Goal: Communication & Community: Answer question/provide support

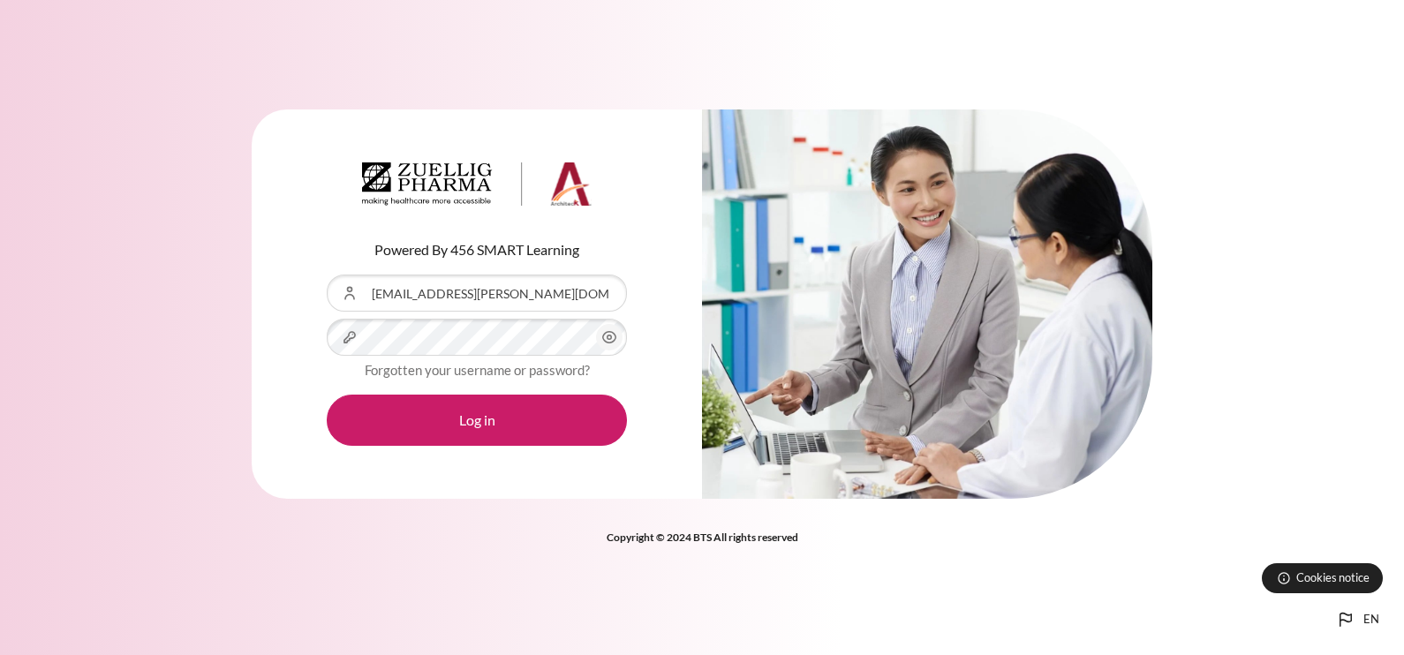
click at [327, 395] on button "Log in" at bounding box center [477, 420] width 300 height 51
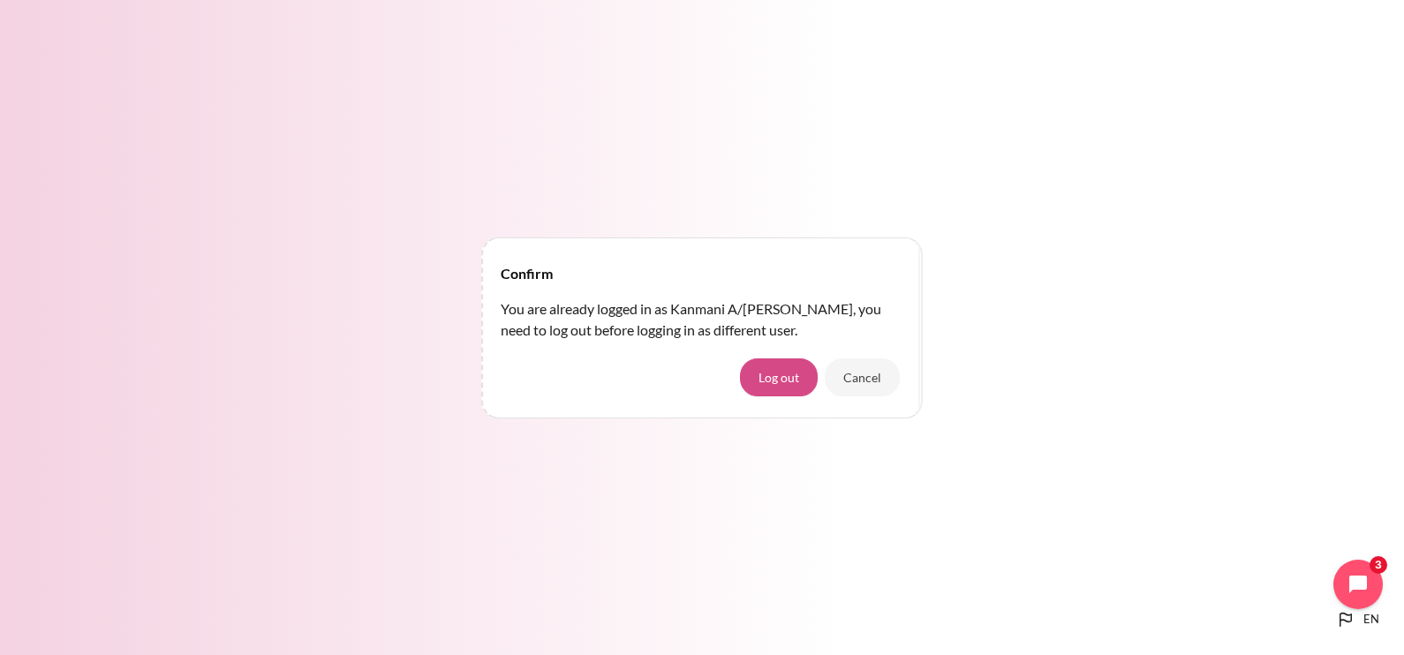
click at [799, 379] on button "Log out" at bounding box center [779, 376] width 78 height 37
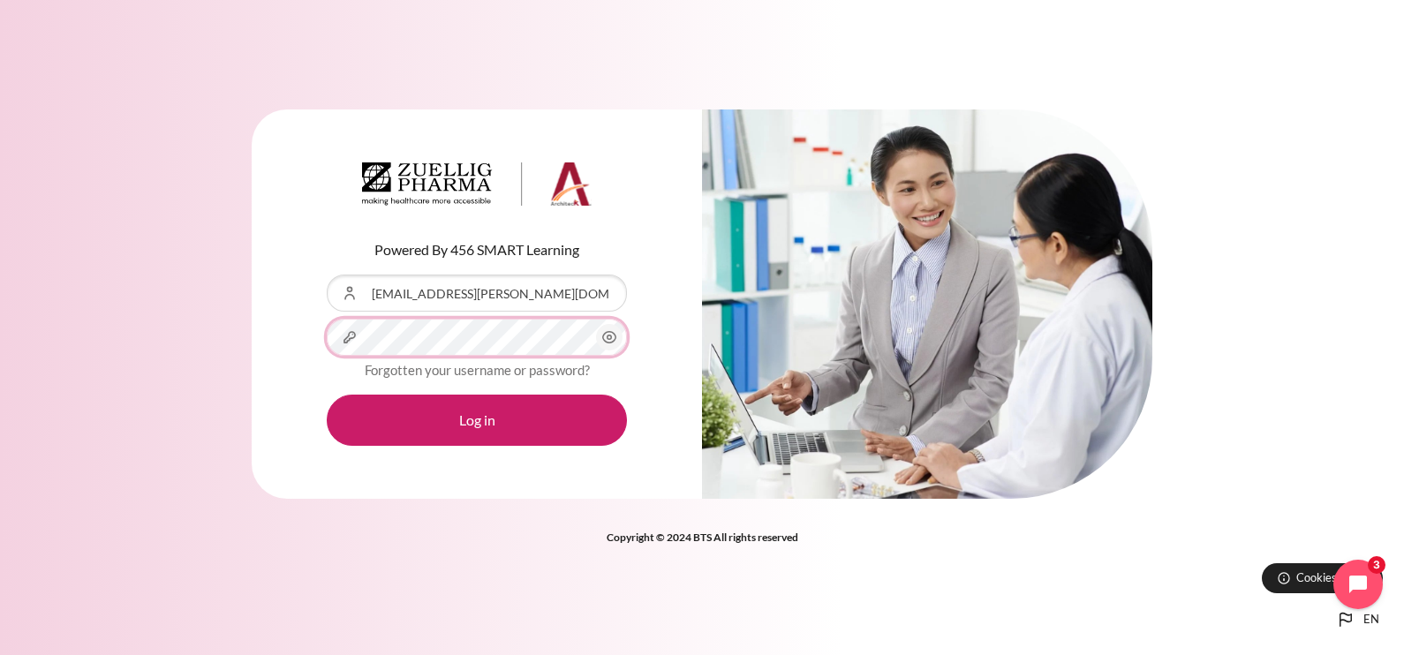
click at [327, 395] on button "Log in" at bounding box center [477, 420] width 300 height 51
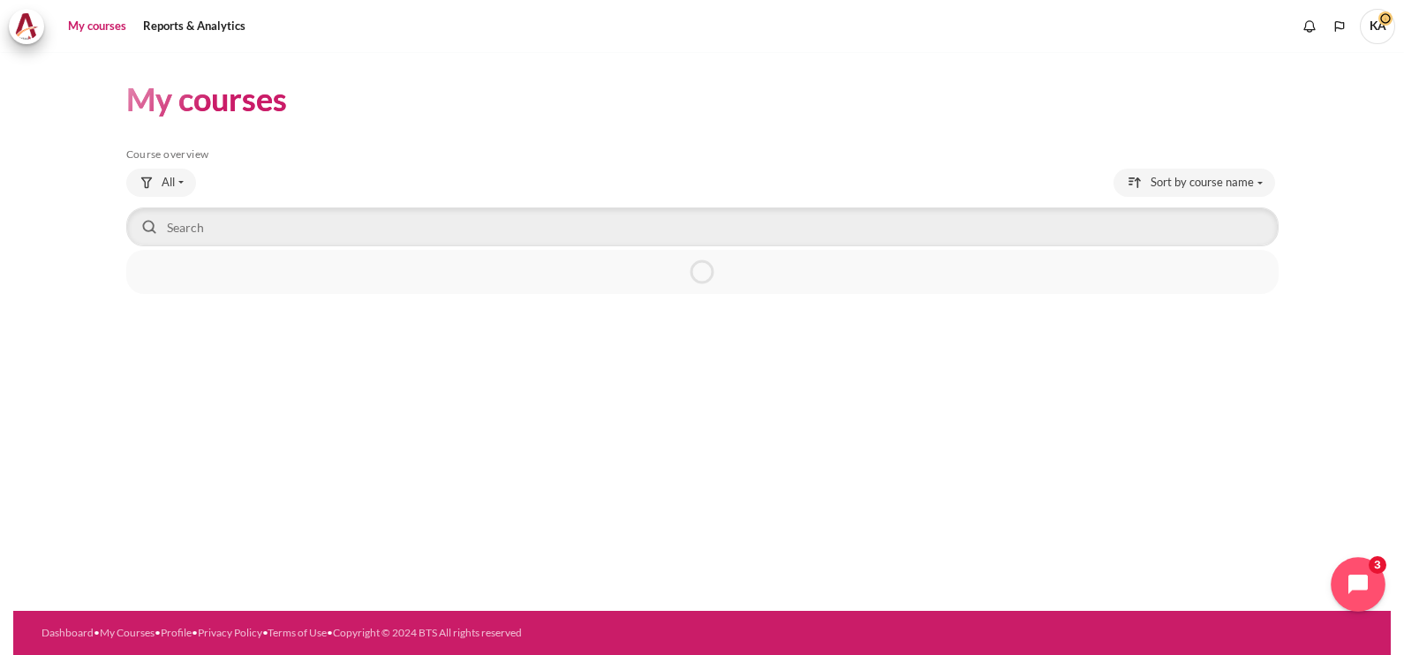
click at [1355, 580] on icon "Open chat widget" at bounding box center [1367, 584] width 27 height 27
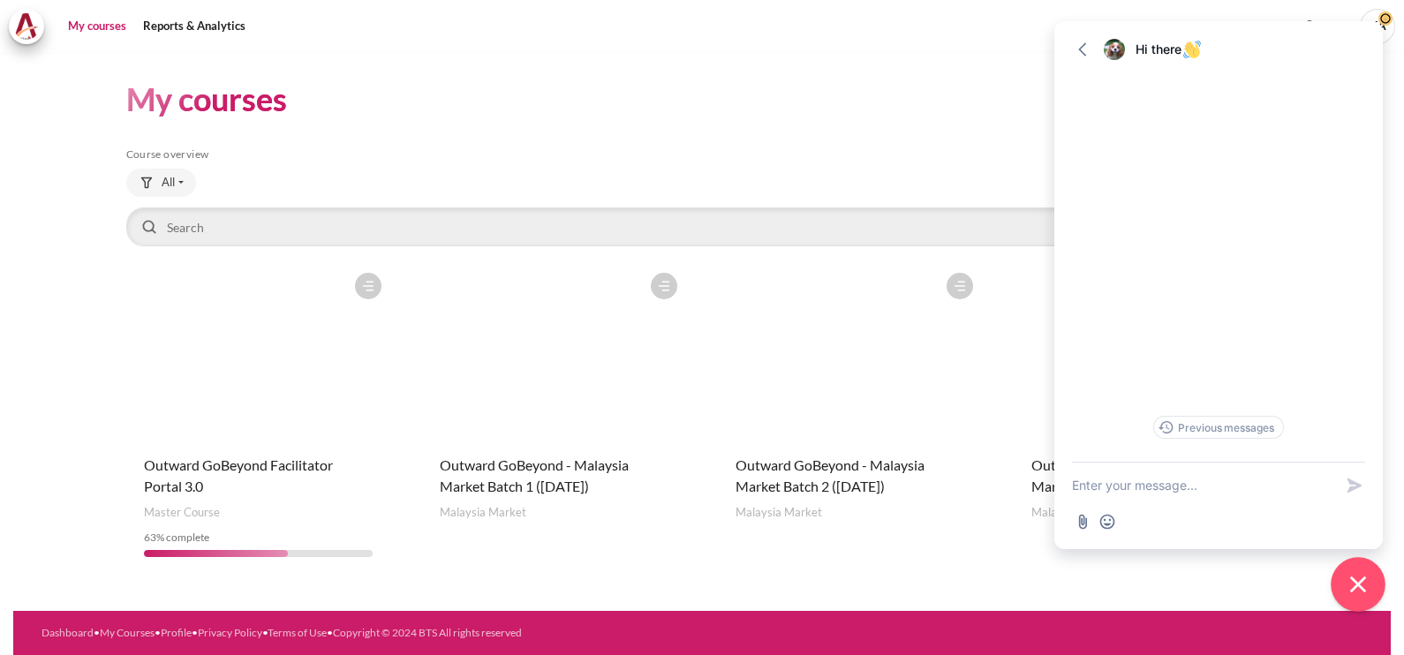
click at [1359, 575] on icon "Close chat widget" at bounding box center [1358, 584] width 27 height 27
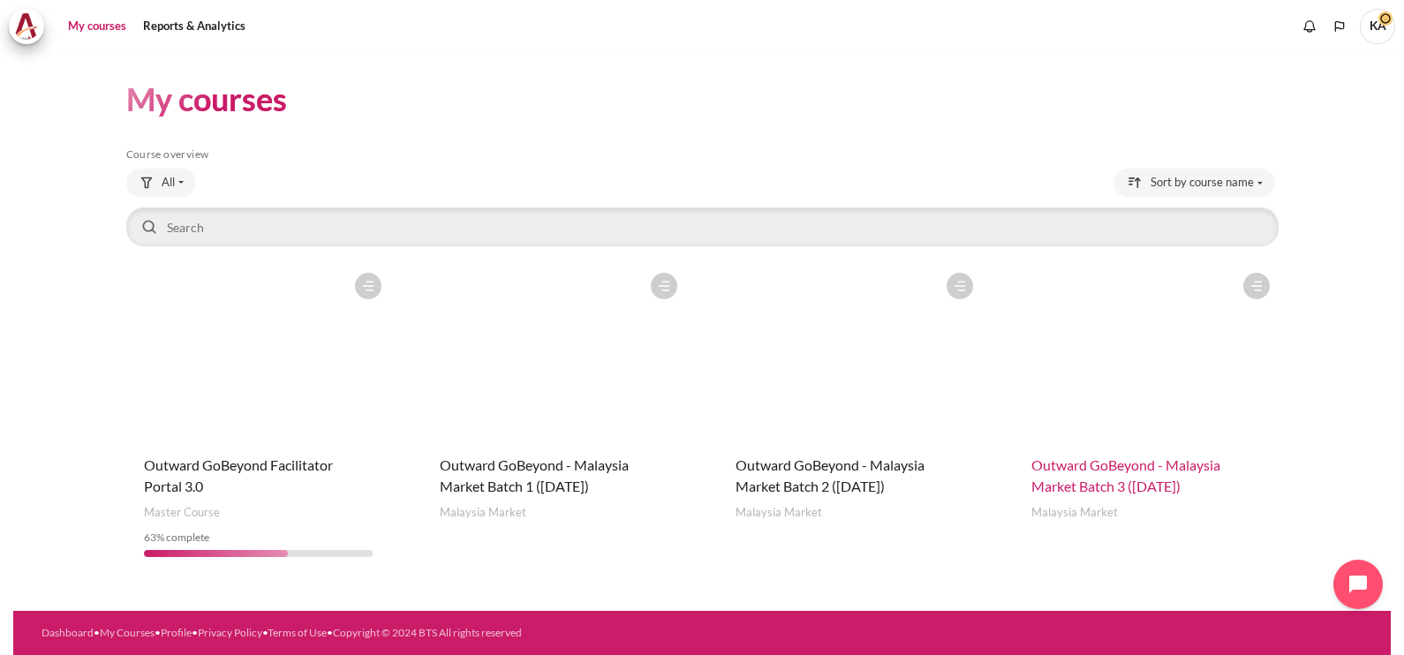
click at [1145, 486] on span "Outward GoBeyond - Malaysia Market Batch 3 ([DATE])" at bounding box center [1125, 475] width 189 height 38
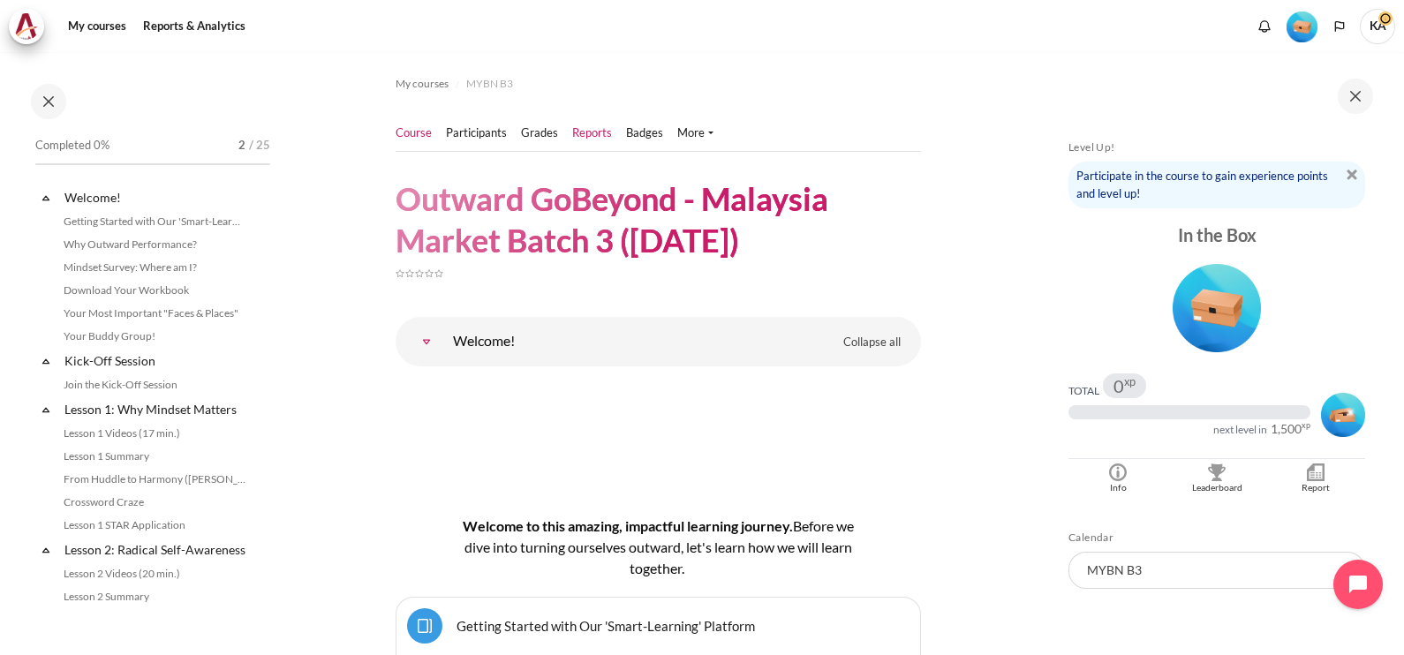
click at [592, 132] on link "Reports" at bounding box center [592, 133] width 40 height 18
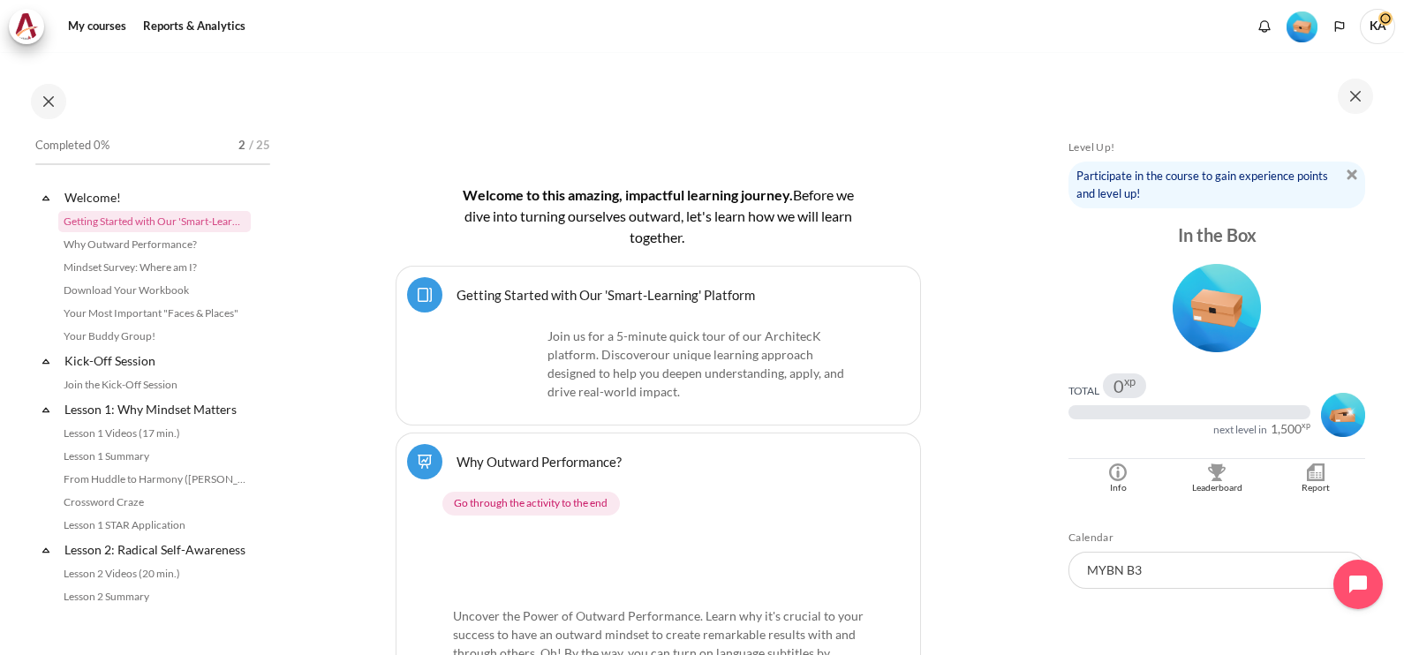
scroll to position [441, 0]
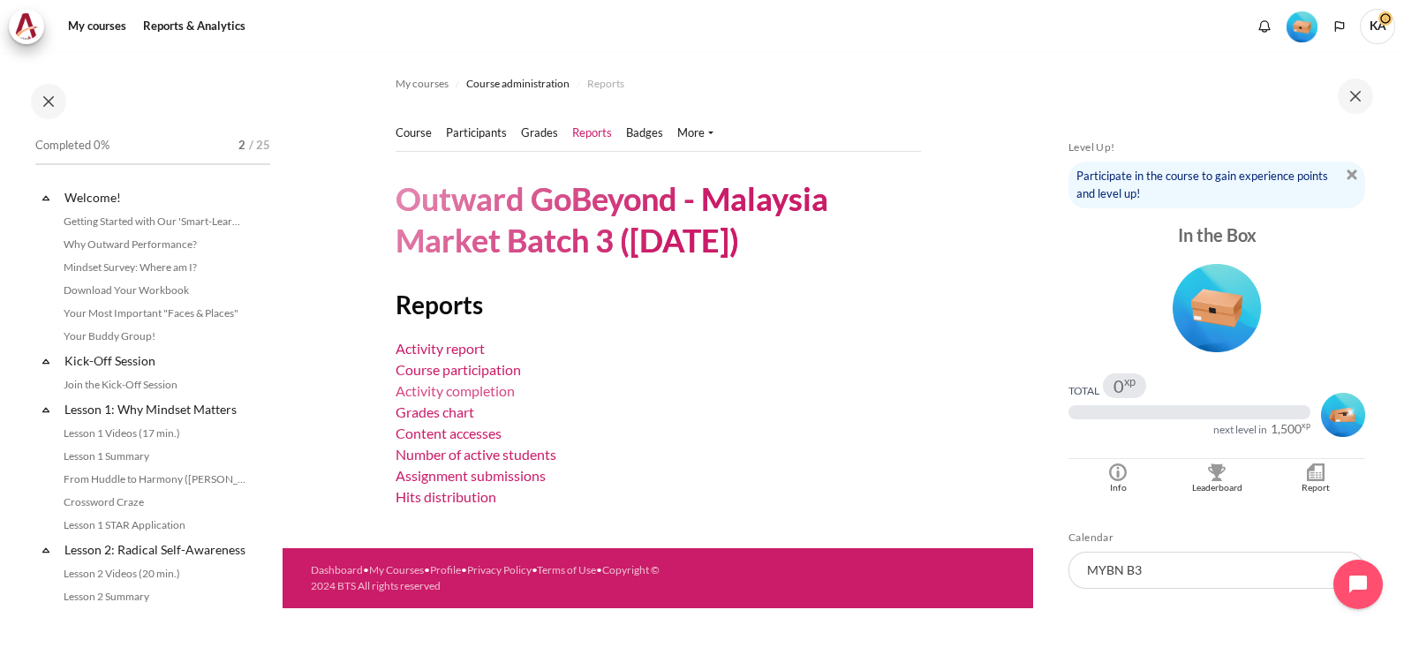
click at [476, 394] on link "Activity completion" at bounding box center [455, 390] width 119 height 17
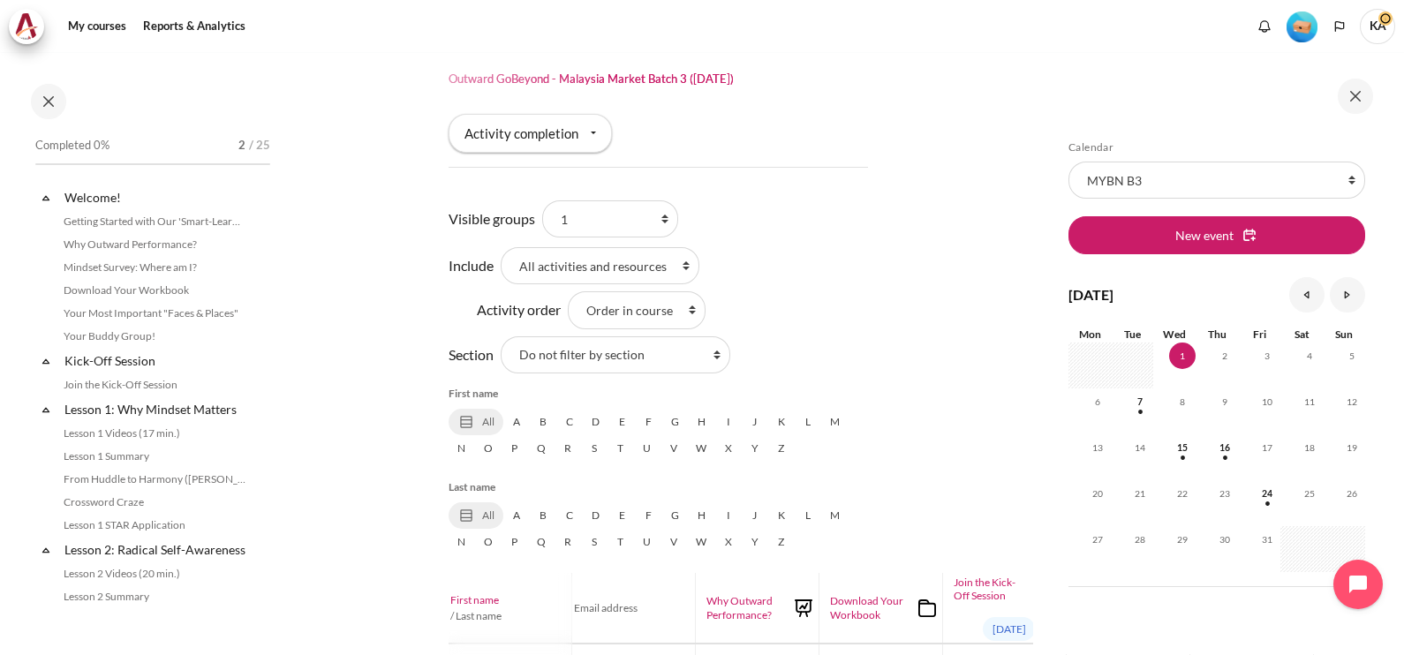
scroll to position [109, 0]
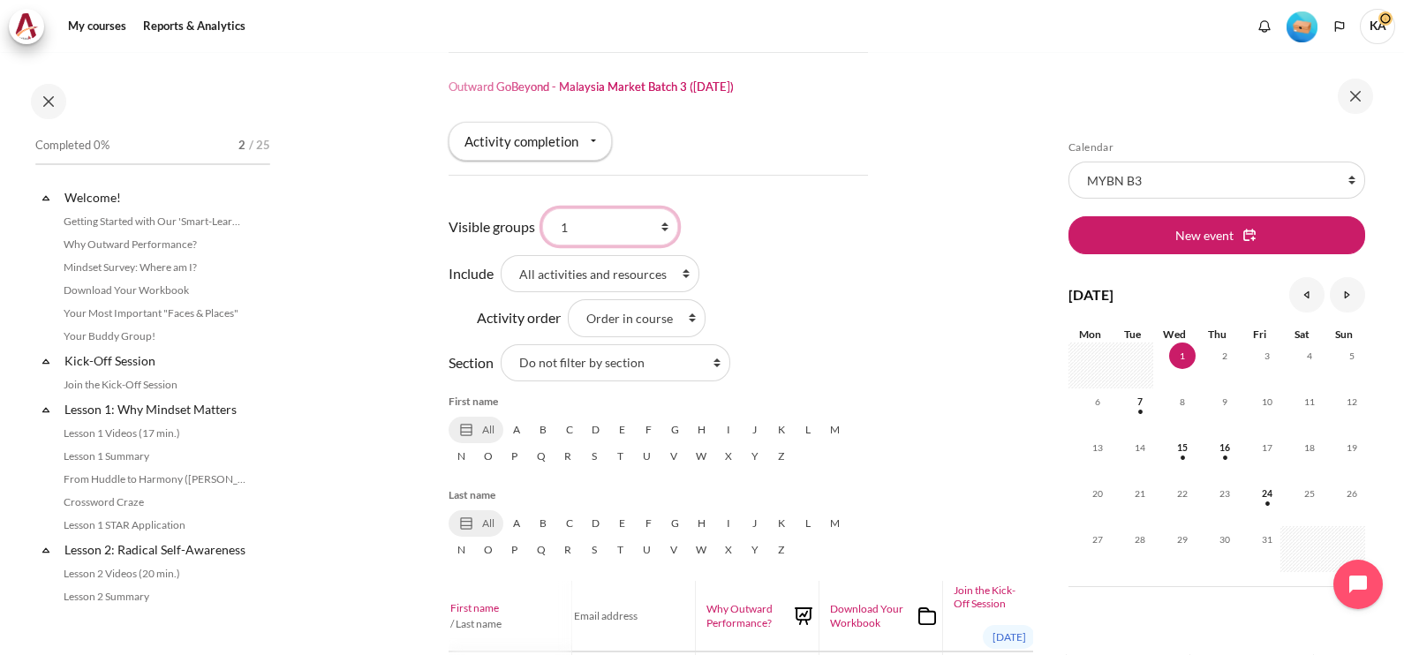
click at [570, 216] on select "All participants 1 2 3 3 4" at bounding box center [610, 226] width 136 height 37
select select "0"
click at [542, 208] on select "All participants 1 2 3 3 4" at bounding box center [610, 226] width 136 height 37
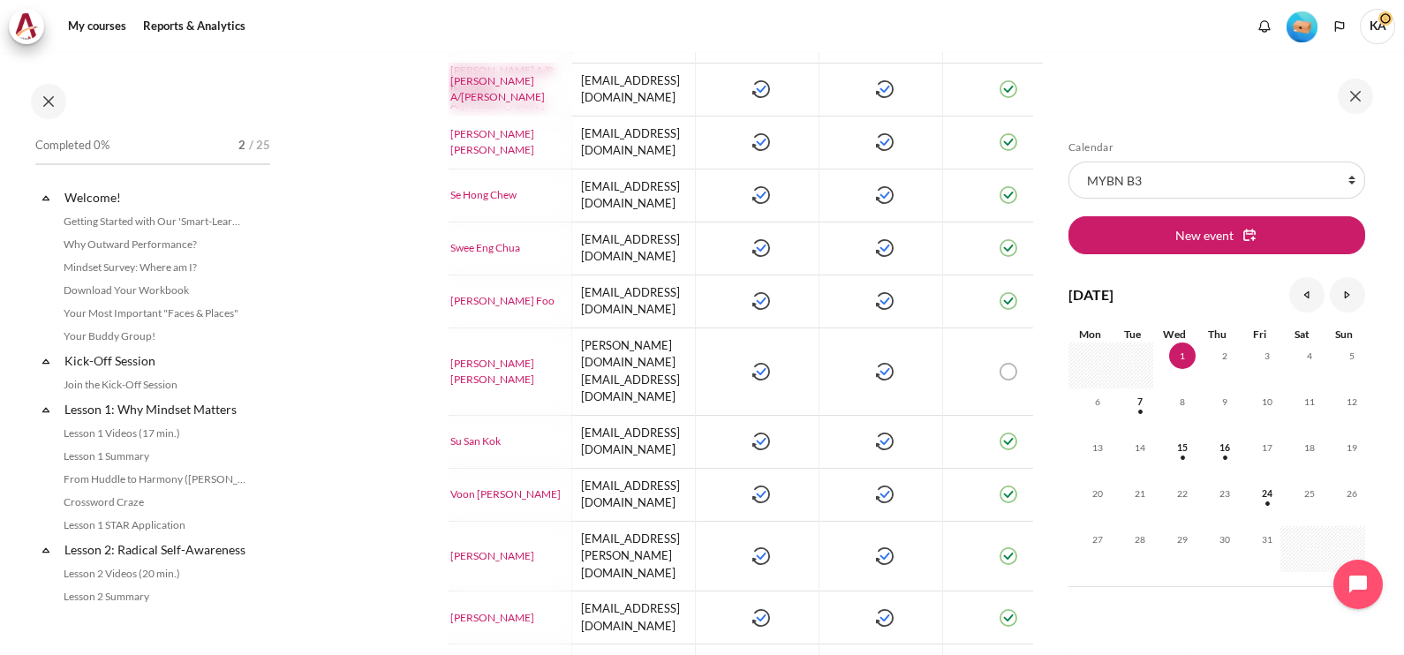
scroll to position [846, 0]
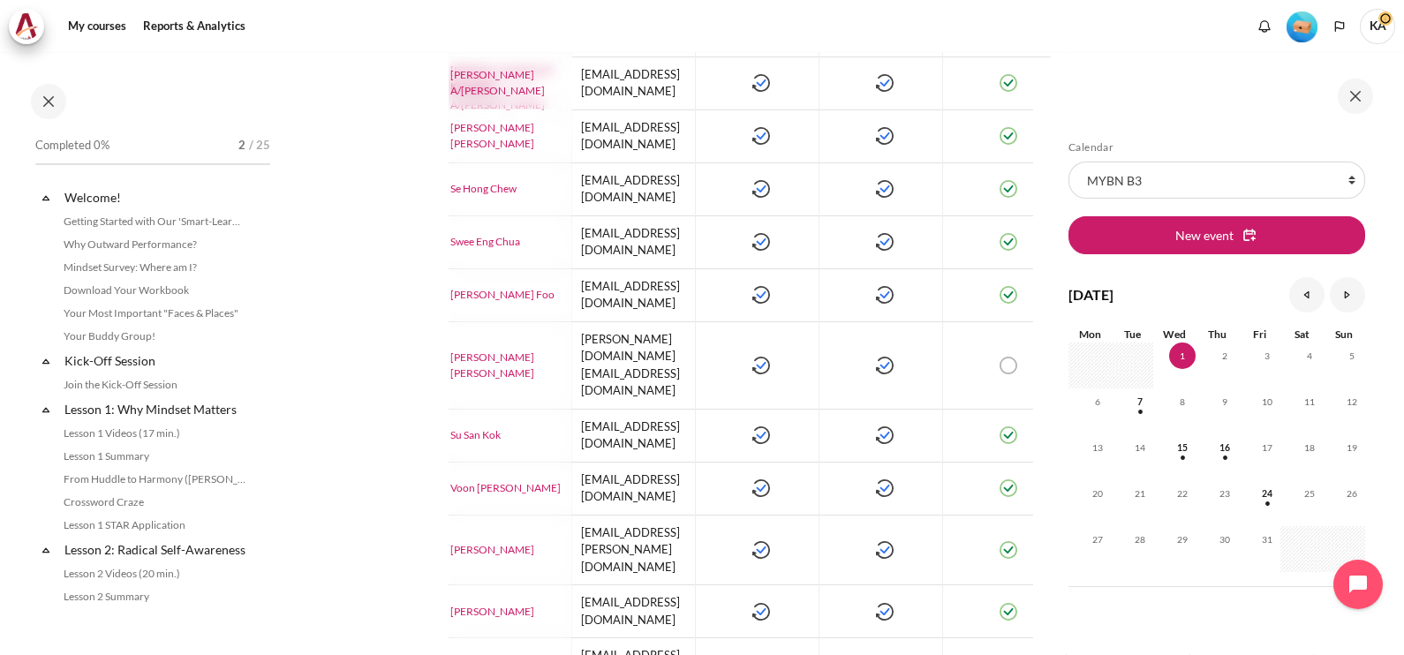
click at [1358, 102] on button at bounding box center [1355, 96] width 35 height 35
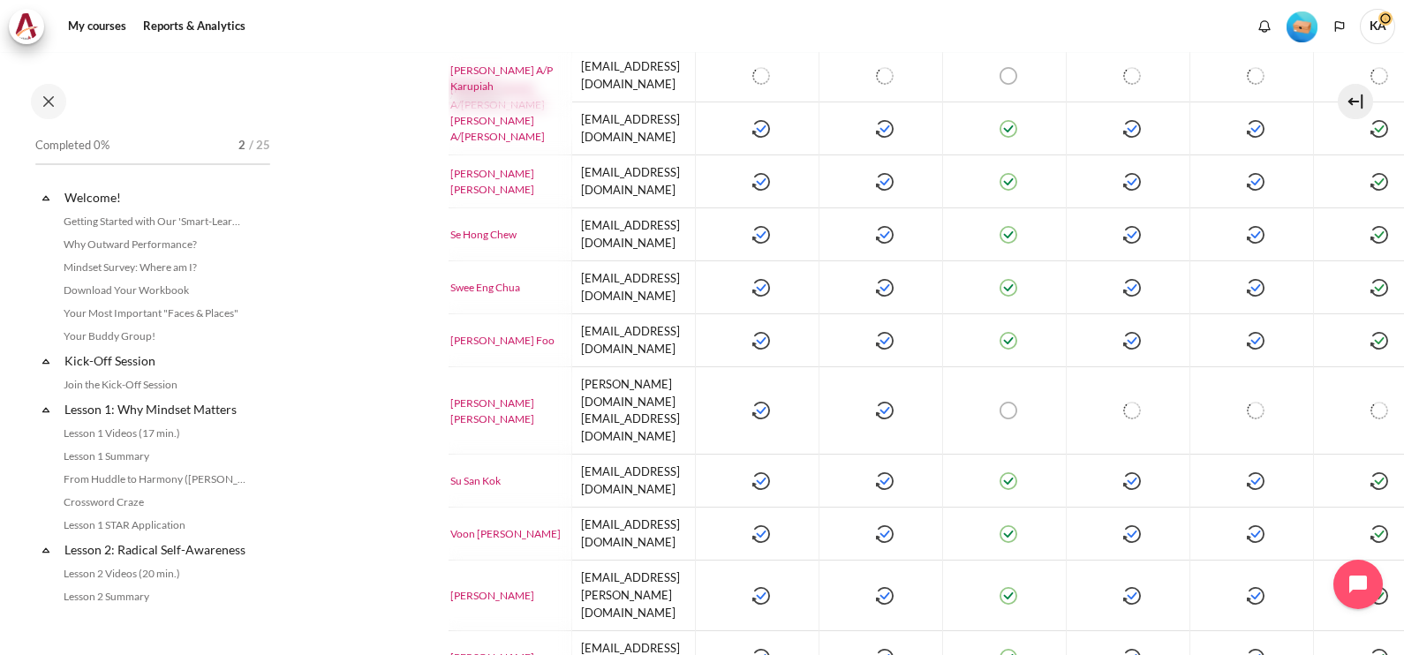
scroll to position [217, 0]
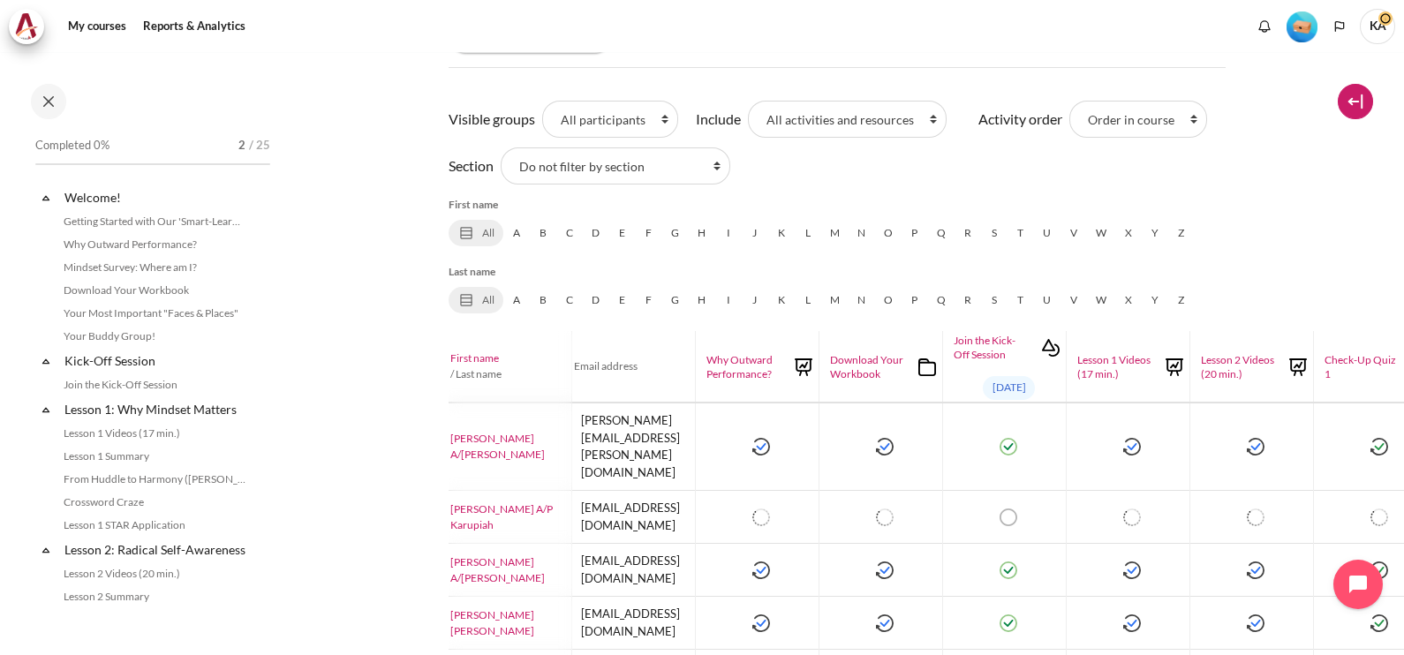
click at [1357, 102] on button at bounding box center [1355, 101] width 35 height 35
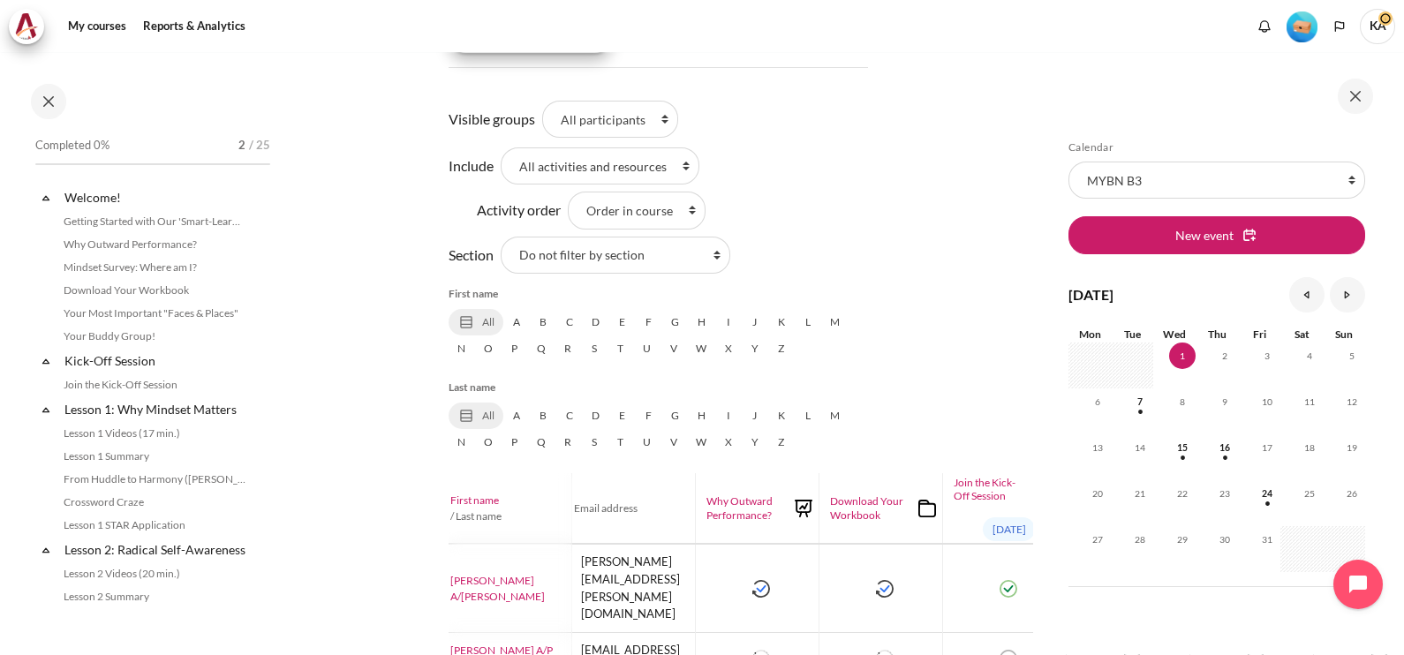
scroll to position [0, 0]
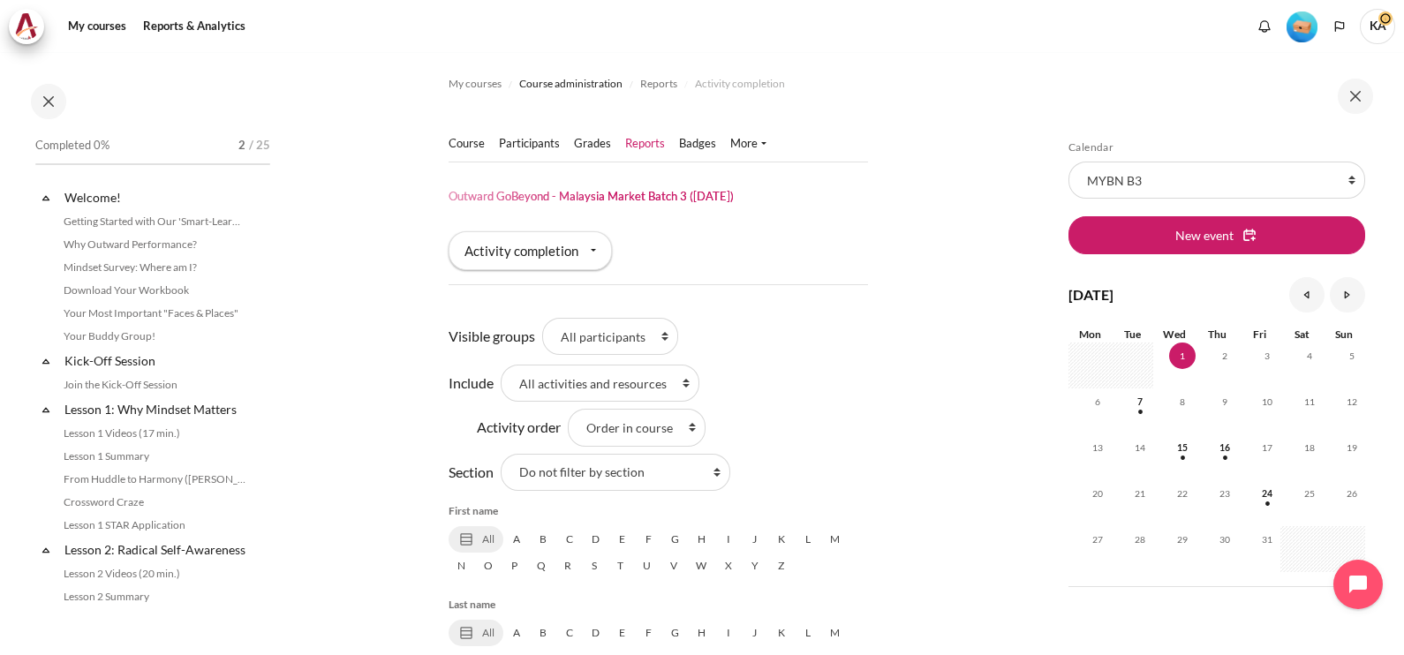
click at [468, 133] on ul "Course Participants" at bounding box center [615, 143] width 332 height 35
click at [469, 147] on link "Course" at bounding box center [467, 144] width 36 height 18
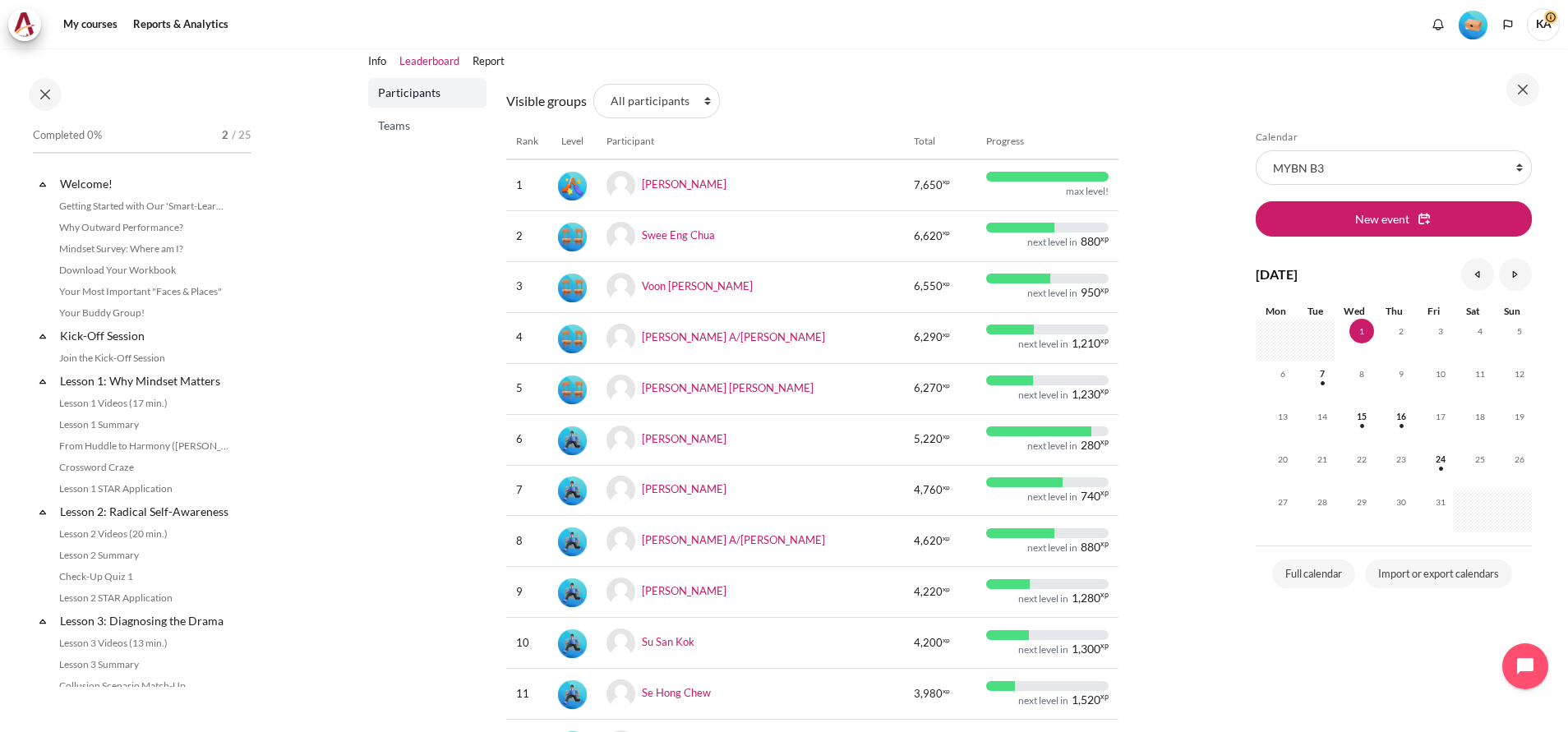
scroll to position [206, 0]
drag, startPoint x: 1198, startPoint y: 0, endPoint x: 417, endPoint y: 603, distance: 986.7
click at [417, 603] on div "Participants Teams" at bounding box center [427, 506] width 118 height 858
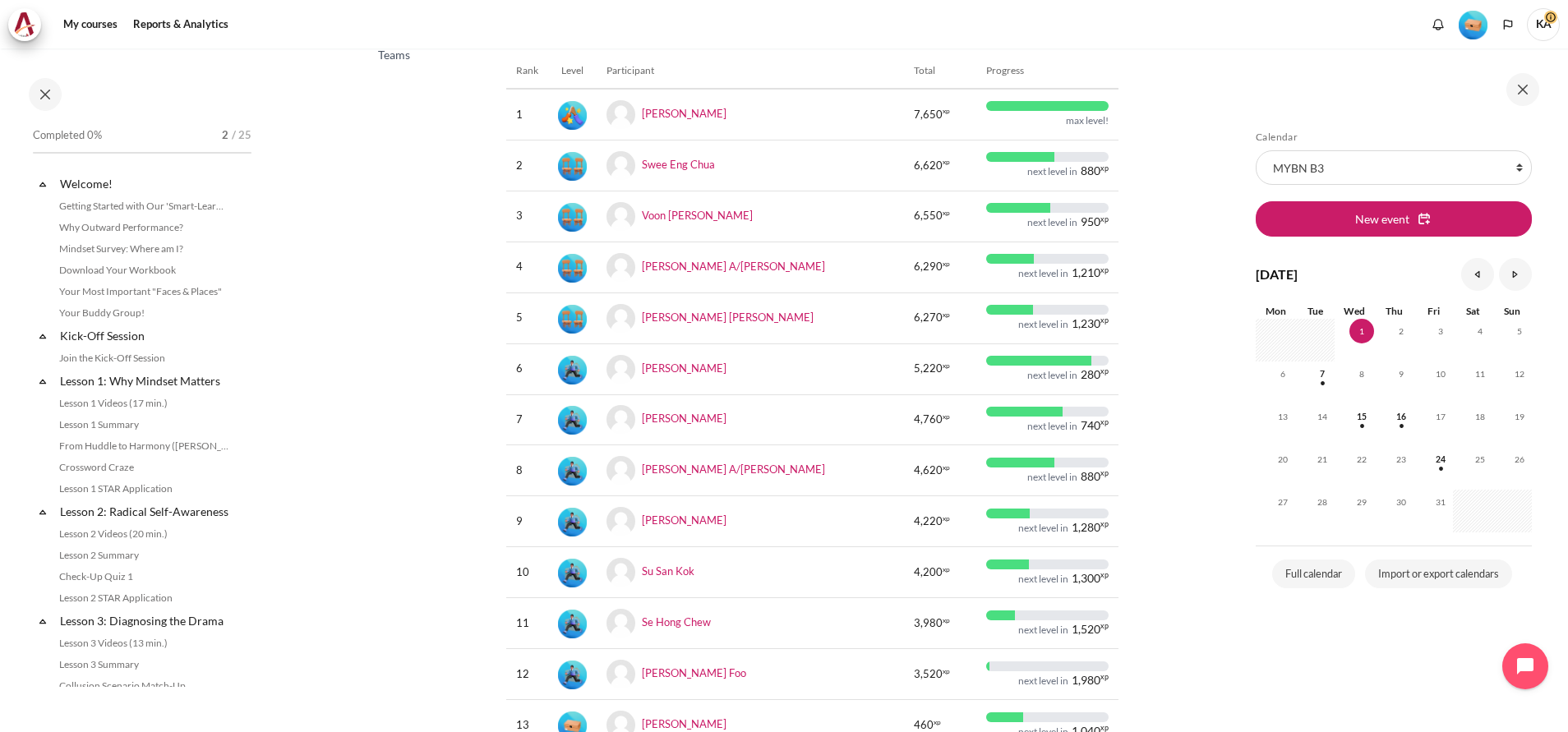
scroll to position [168, 0]
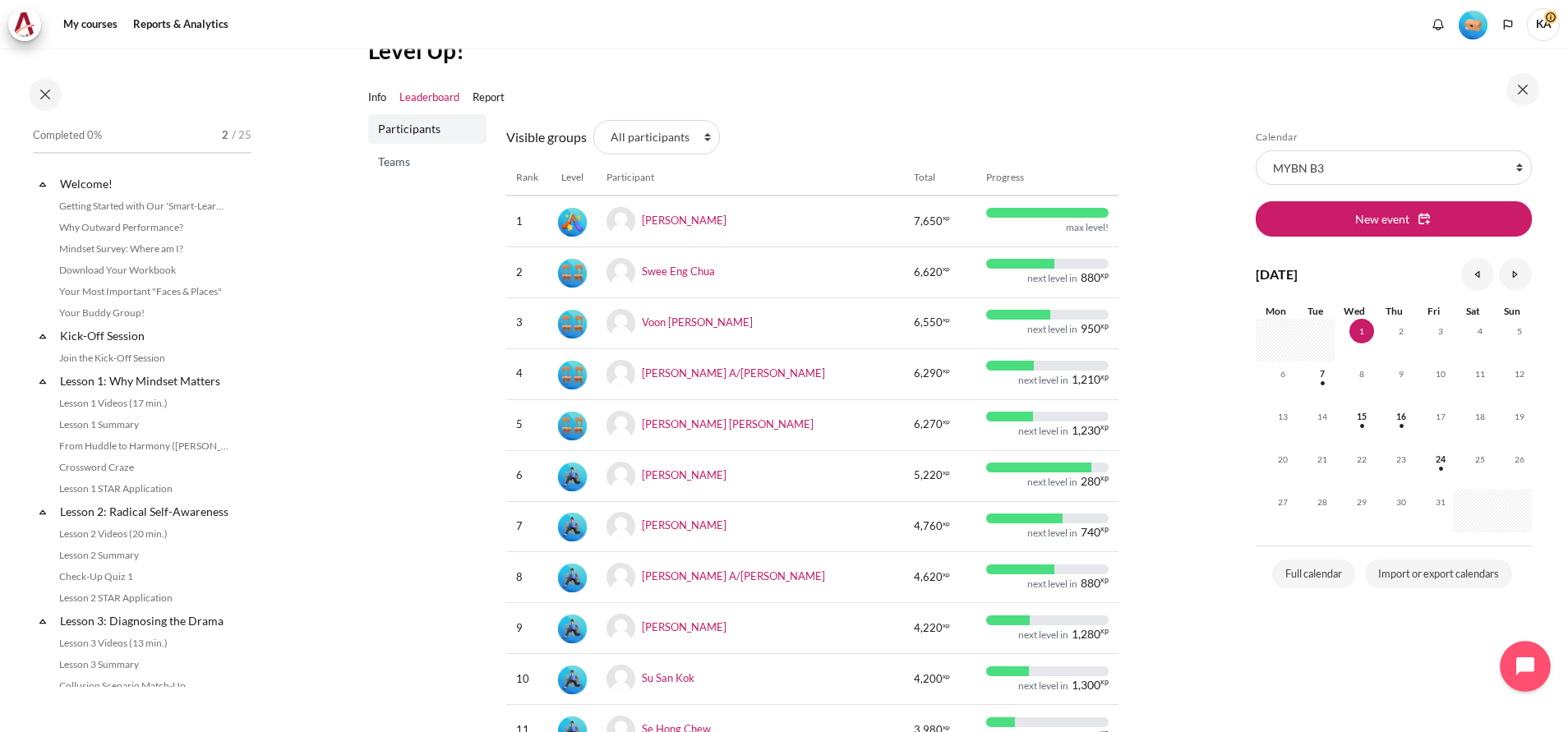
click at [1306, 608] on icon "Open chat widget" at bounding box center [1534, 666] width 15 height 15
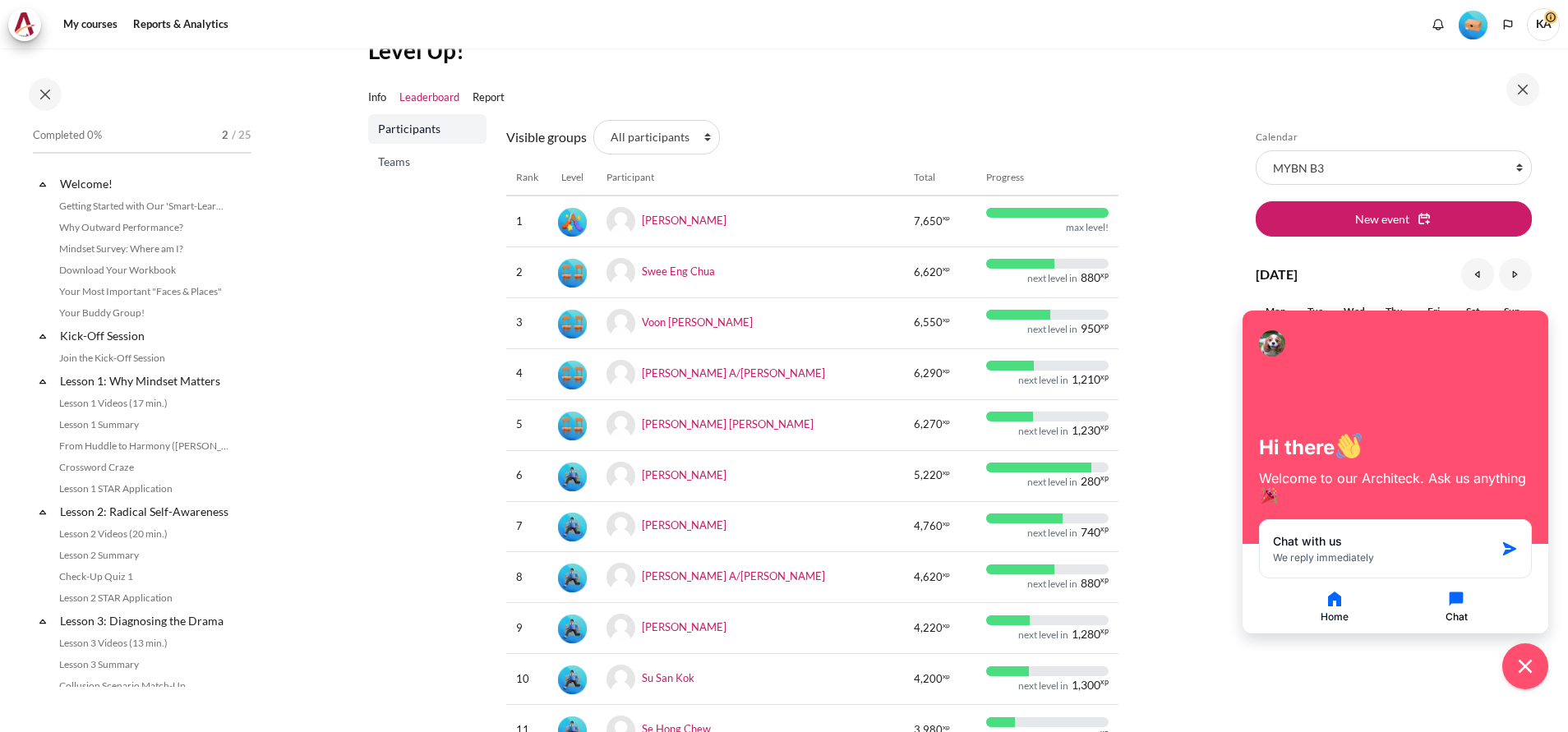
click at [1306, 597] on icon "button" at bounding box center [1455, 598] width 20 height 20
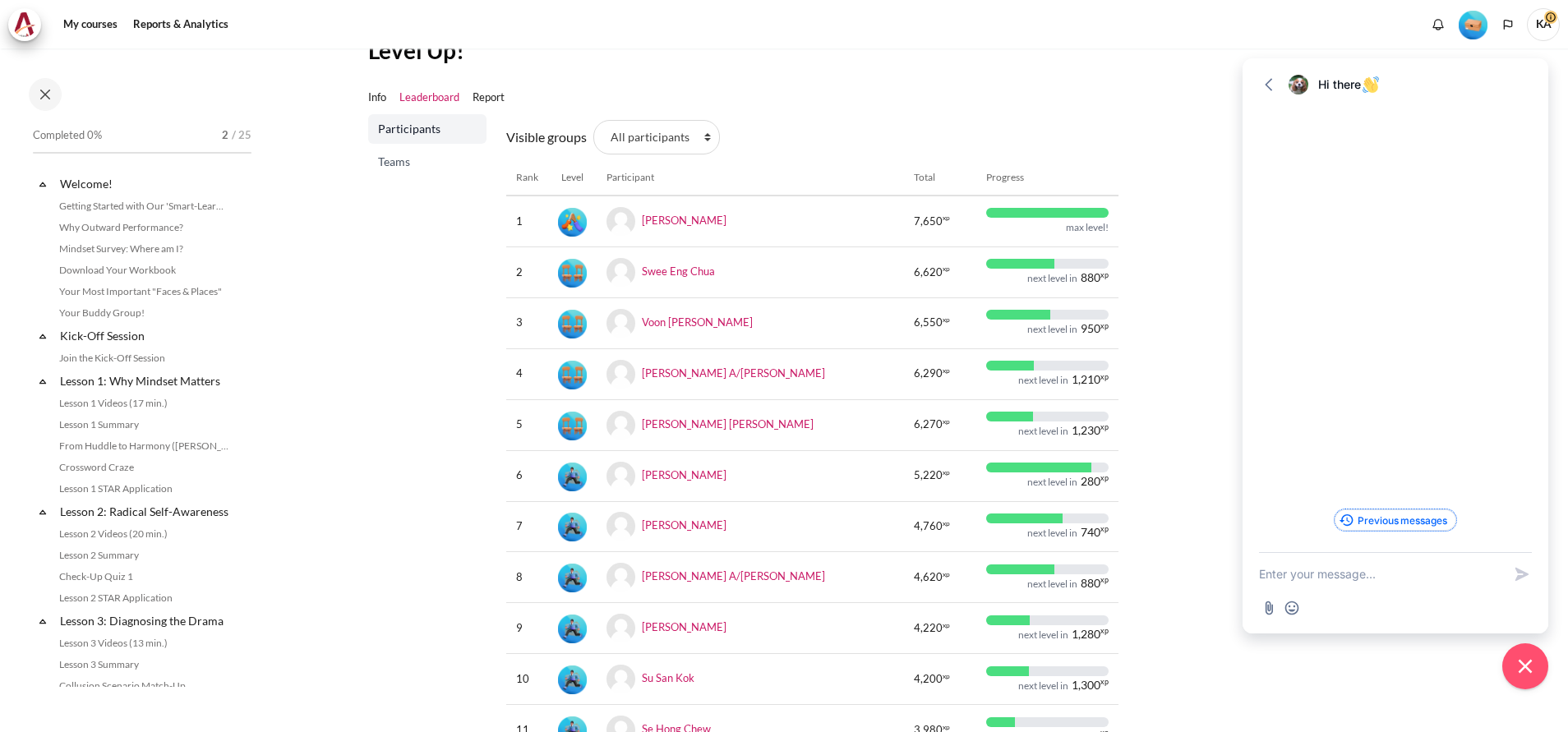
click at [1306, 523] on button "Previous messages" at bounding box center [1395, 519] width 121 height 21
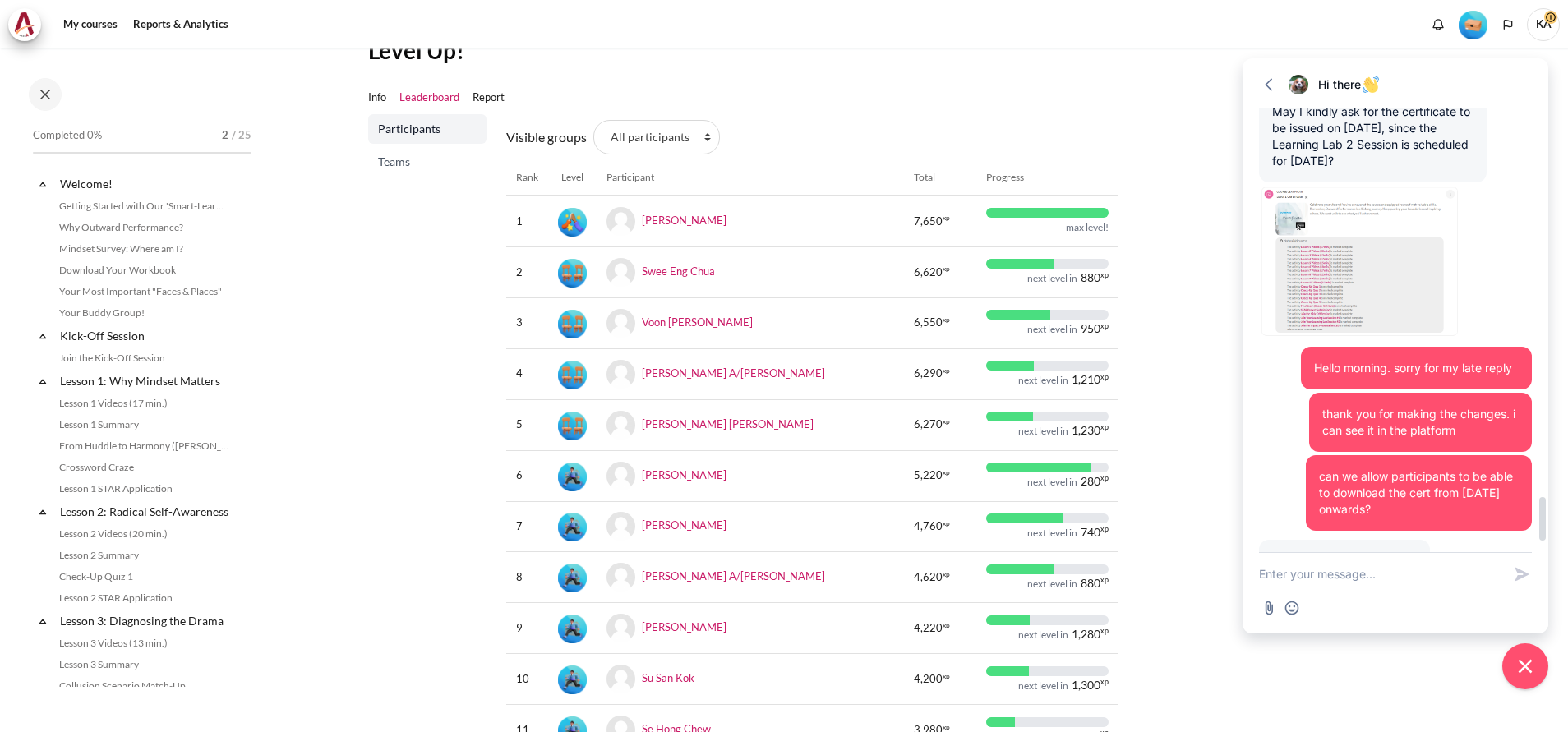
scroll to position [4769, 0]
click at [1306, 267] on img at bounding box center [1361, 261] width 205 height 151
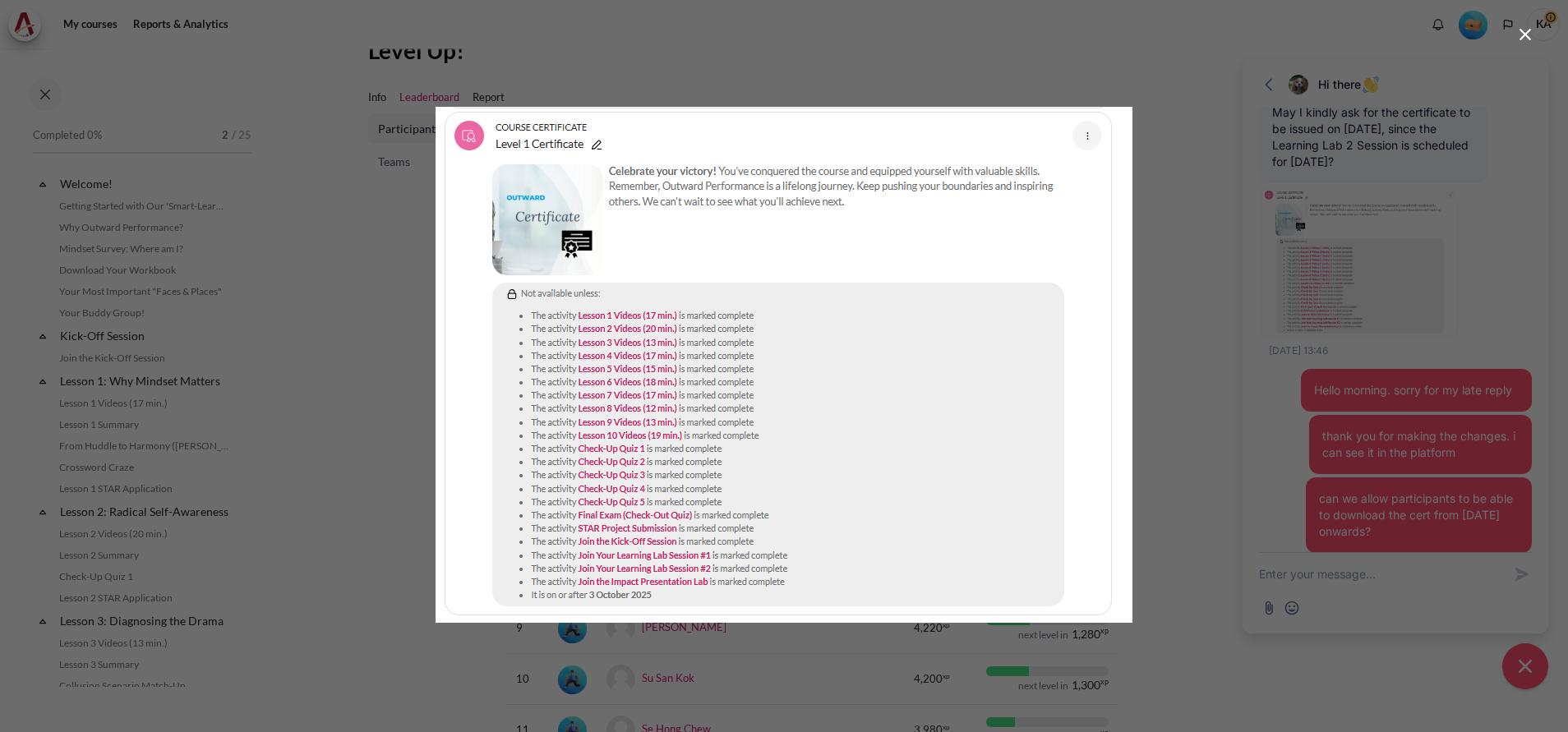
click at [1153, 137] on div at bounding box center [784, 366] width 1568 height 732
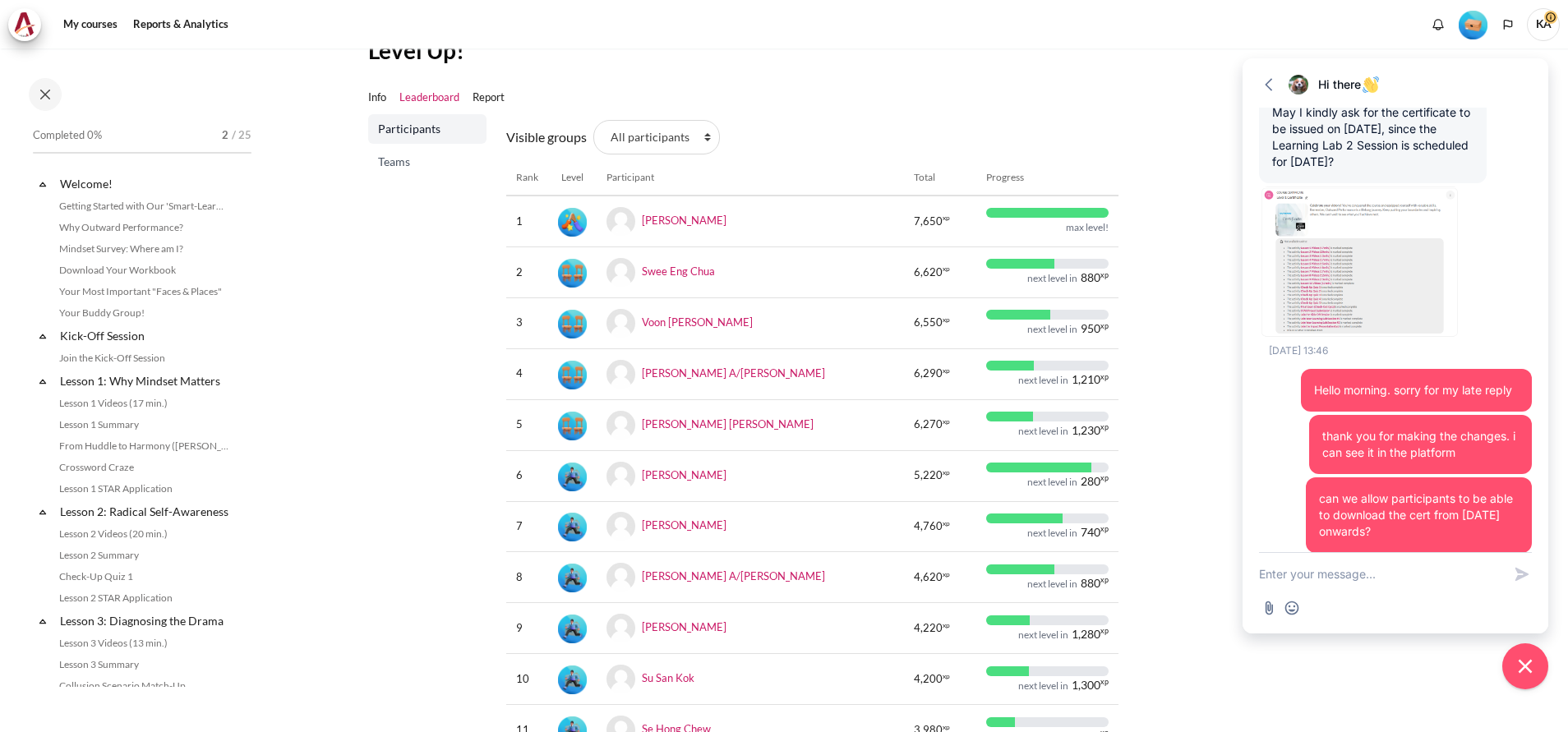
click at [1306, 570] on textarea "New message" at bounding box center [1380, 574] width 243 height 43
type textarea "Hello there"
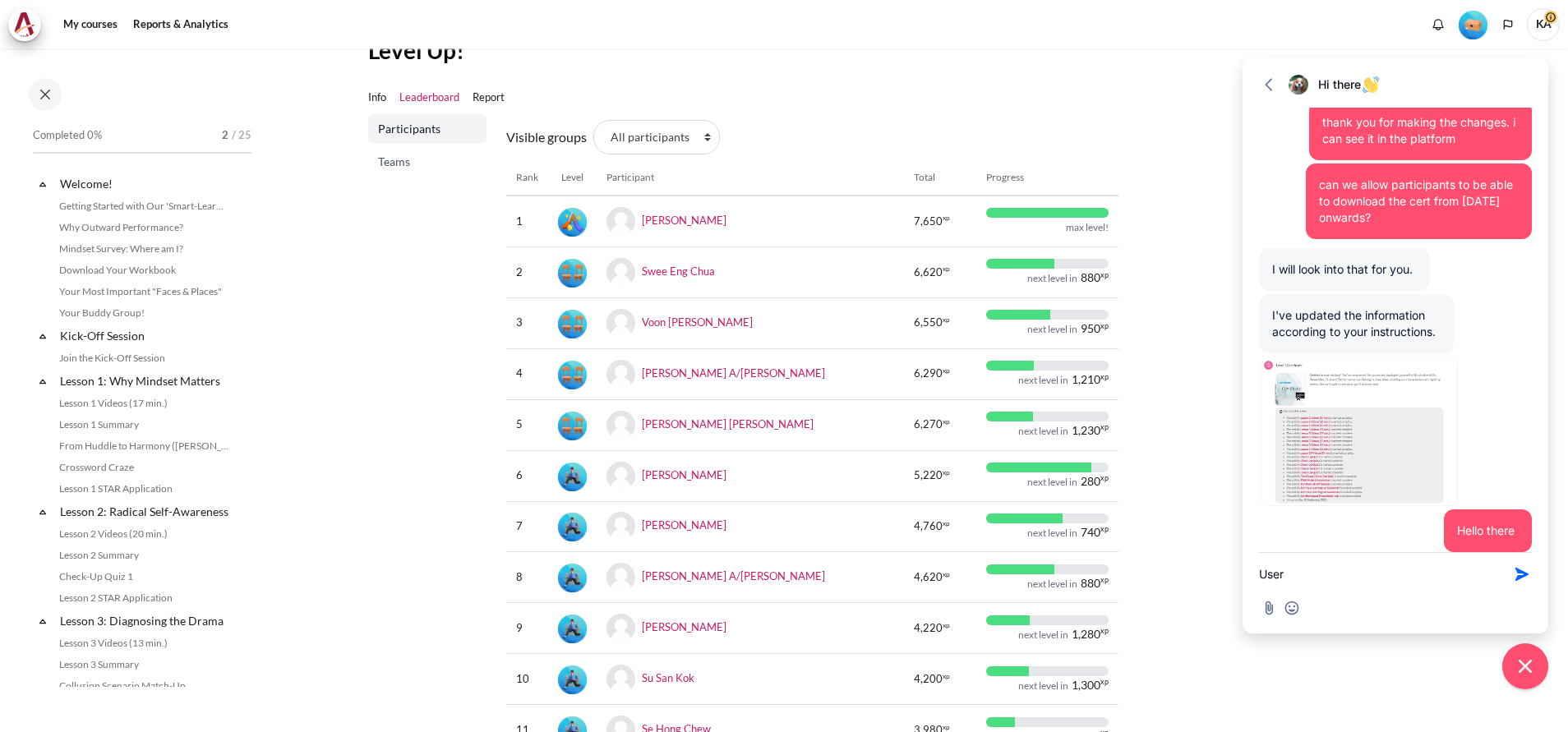
paste textarea "[EMAIL_ADDRESS][PERSON_NAME][DOMAIN_NAME]"
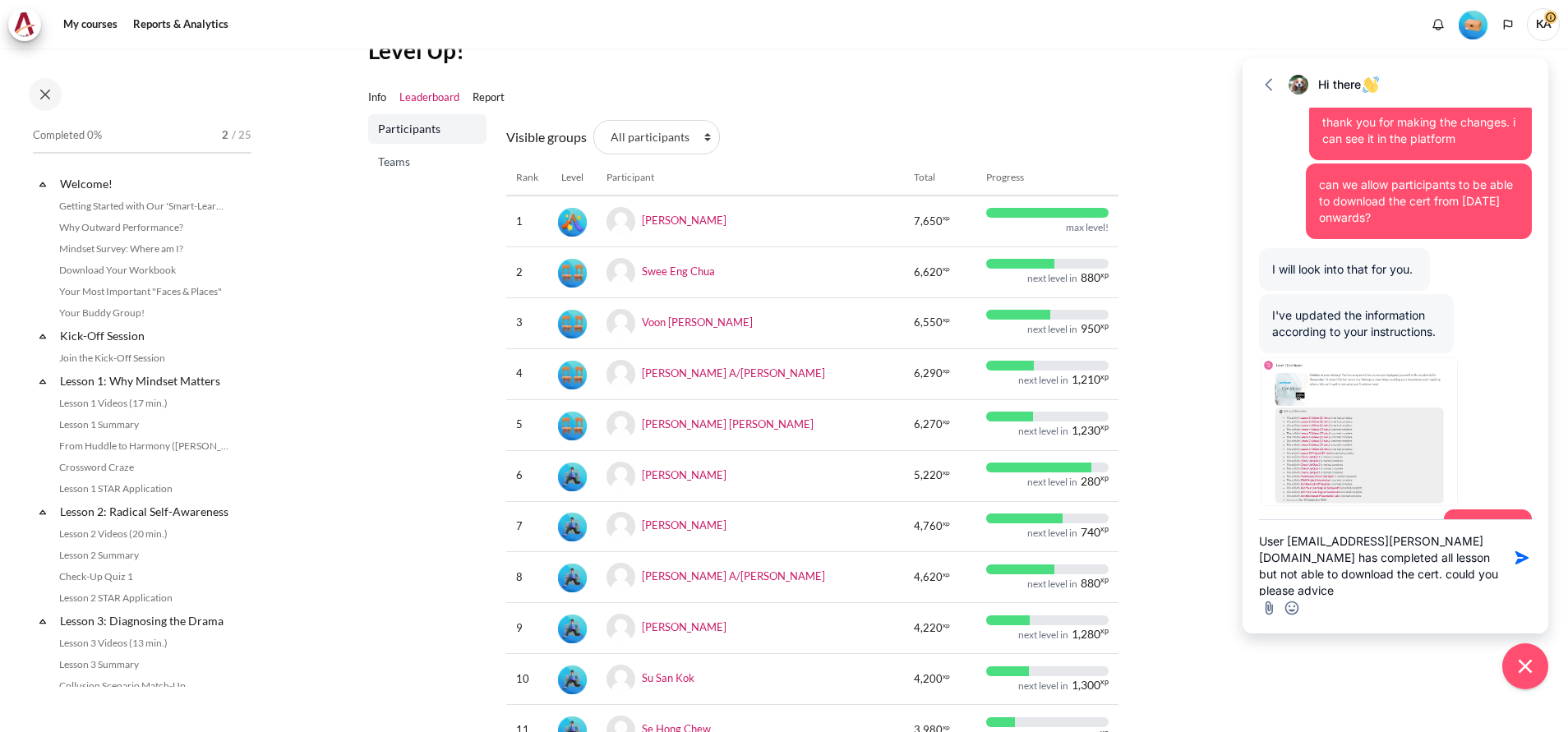
type textarea "User [EMAIL_ADDRESS][PERSON_NAME][DOMAIN_NAME] has completed all lesson but not…"
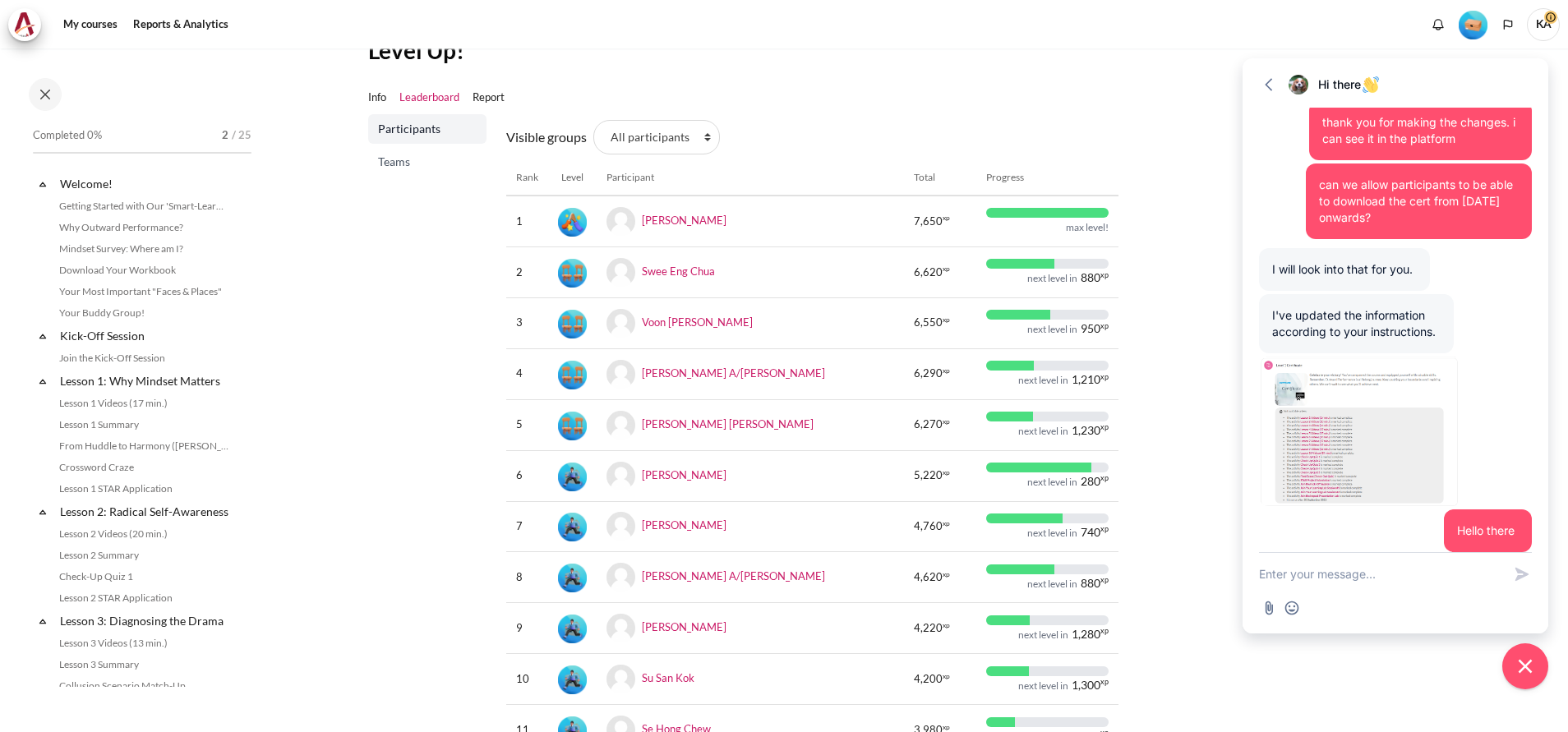
scroll to position [5178, 0]
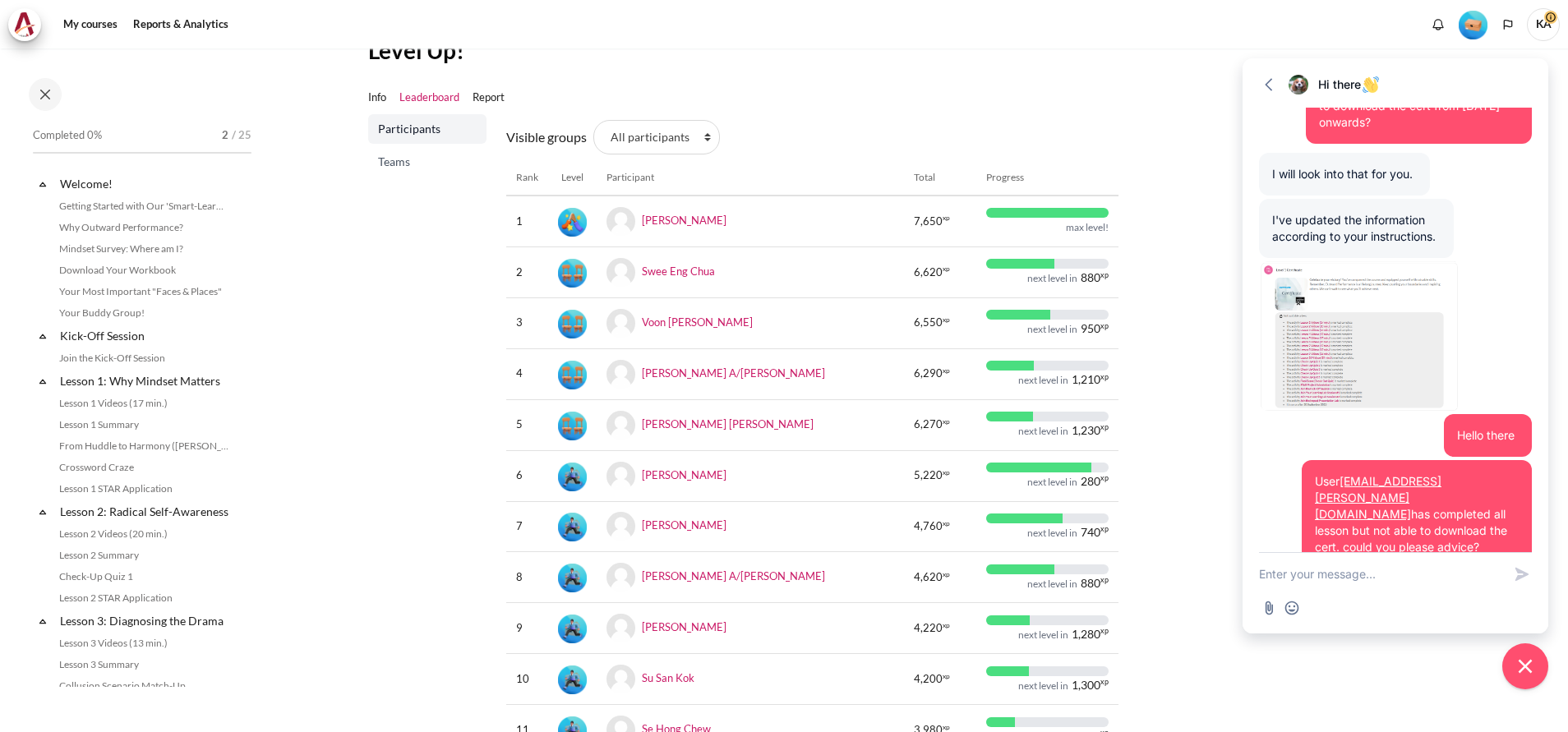
paste textarea "[EMAIL_ADDRESS][PERSON_NAME][DOMAIN_NAME]"
type textarea "w"
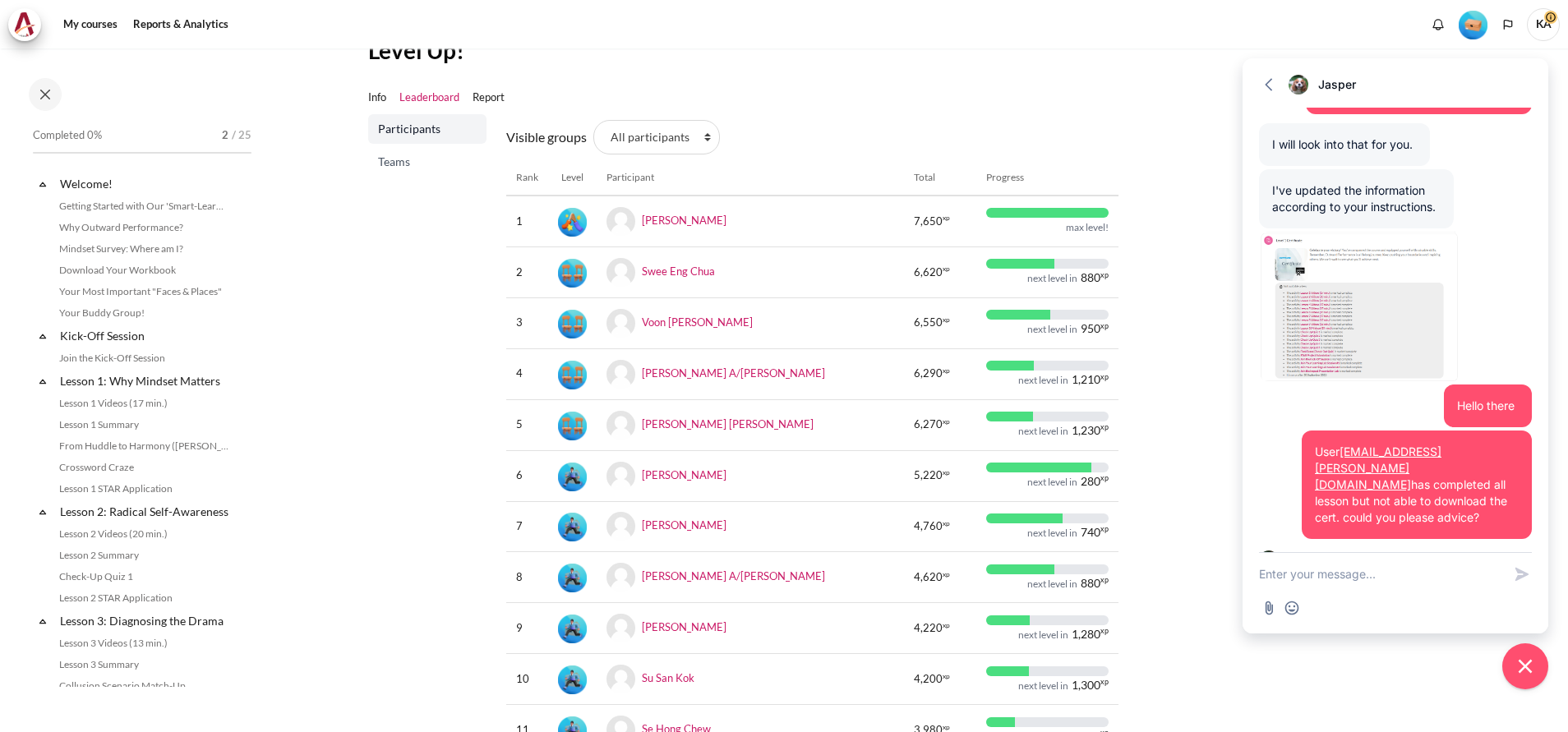
click at [1306, 582] on textarea "New message" at bounding box center [1380, 574] width 243 height 43
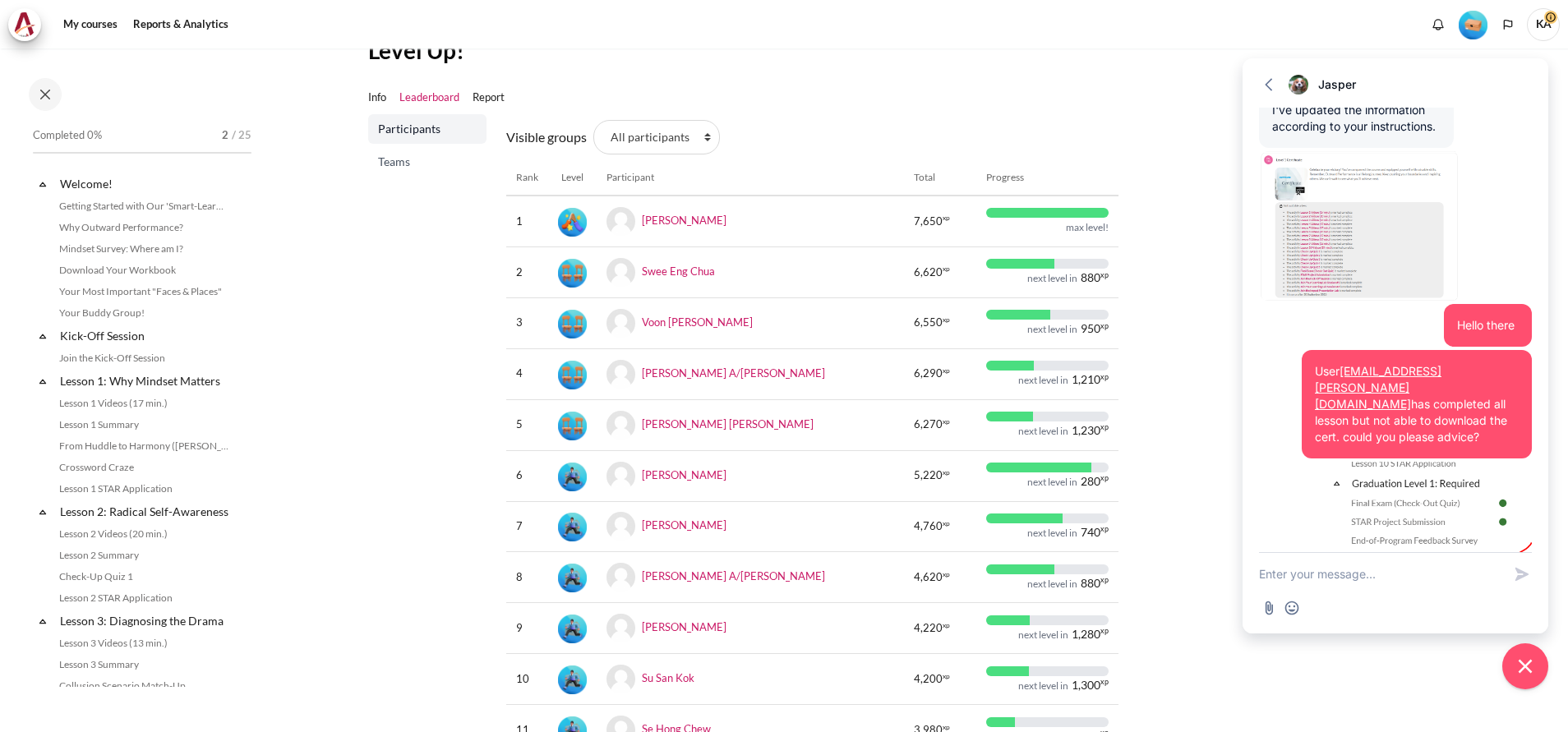
scroll to position [5356, 0]
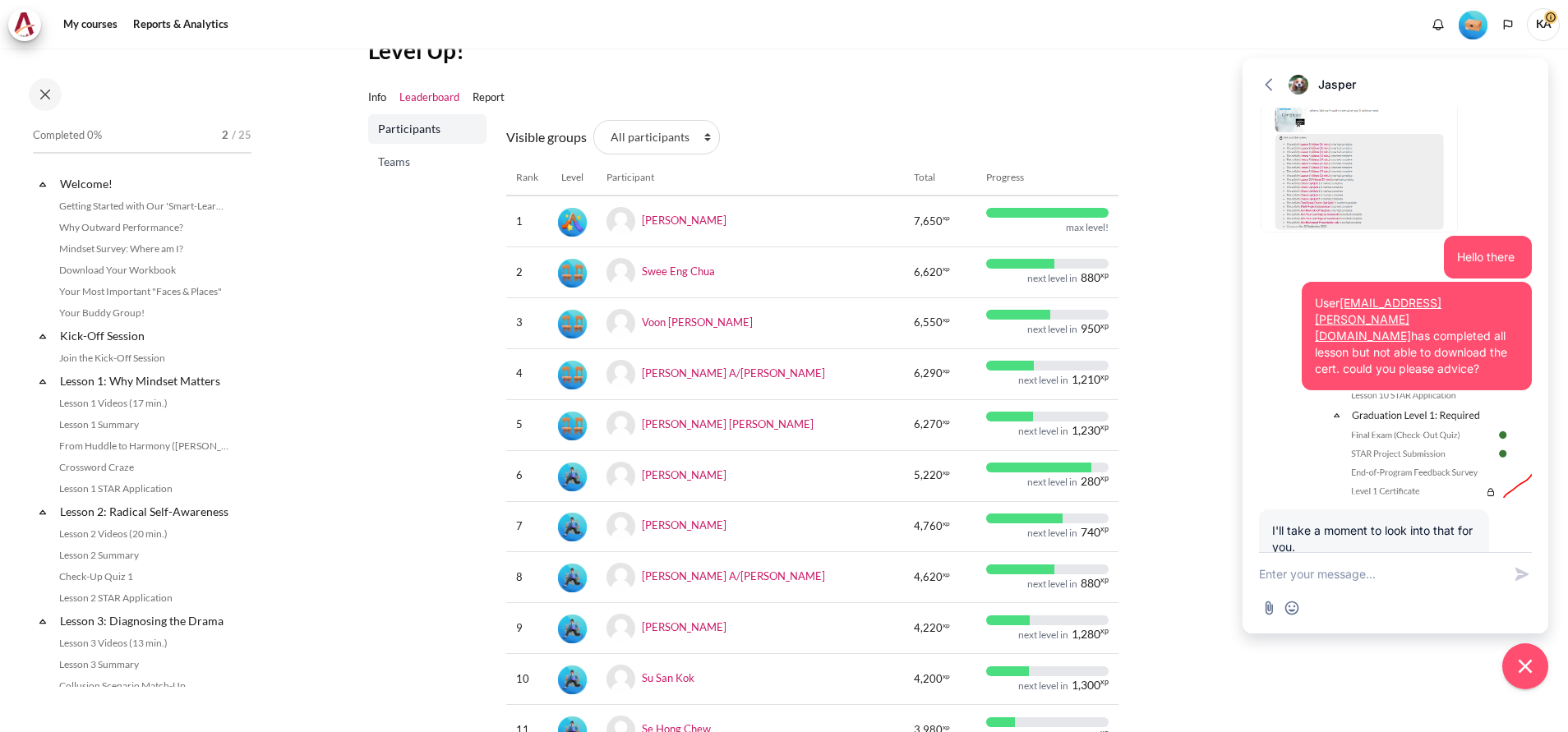
click at [1291, 580] on textarea "New message" at bounding box center [1380, 574] width 243 height 43
type textarea "thank you"
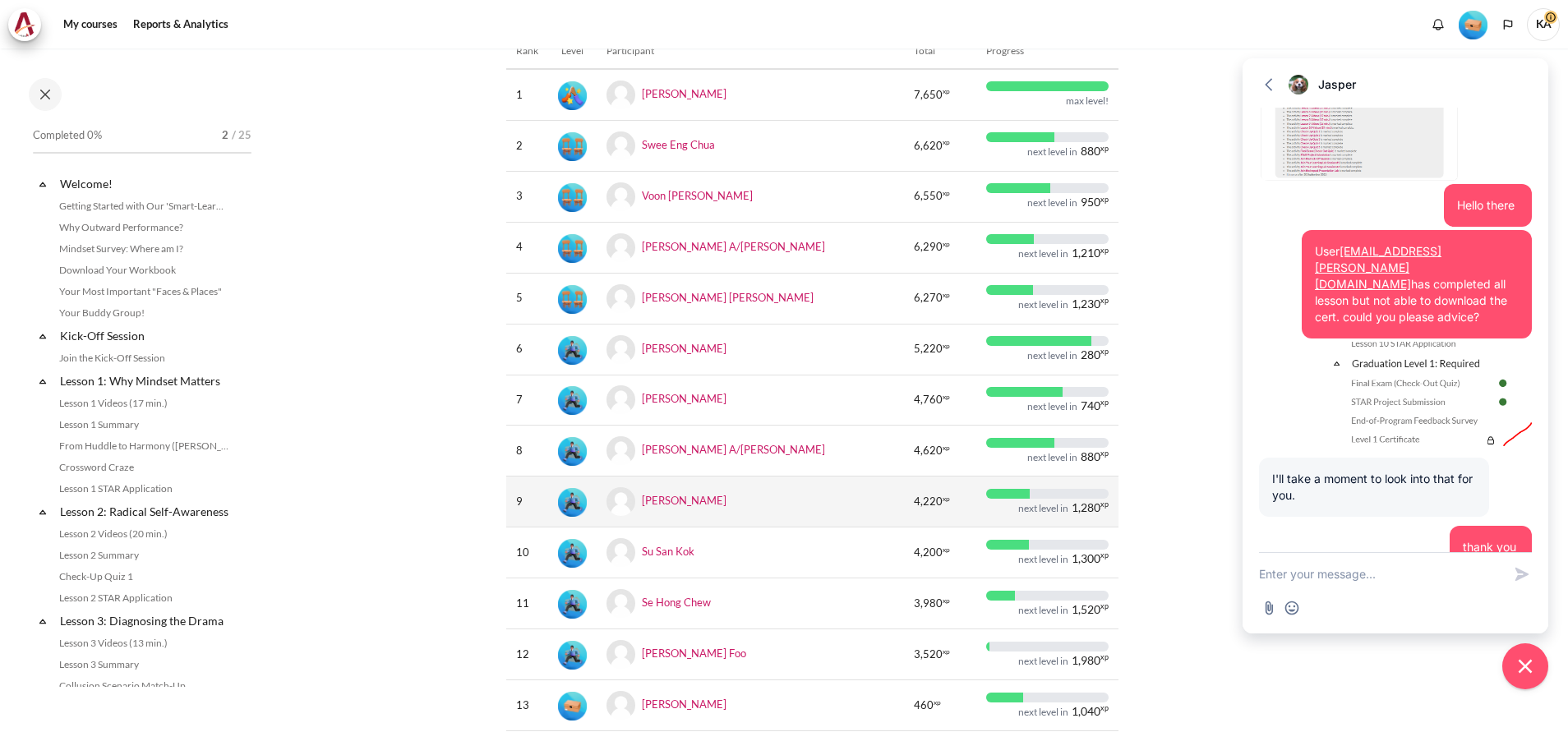
scroll to position [538, 0]
